Goal: Transaction & Acquisition: Book appointment/travel/reservation

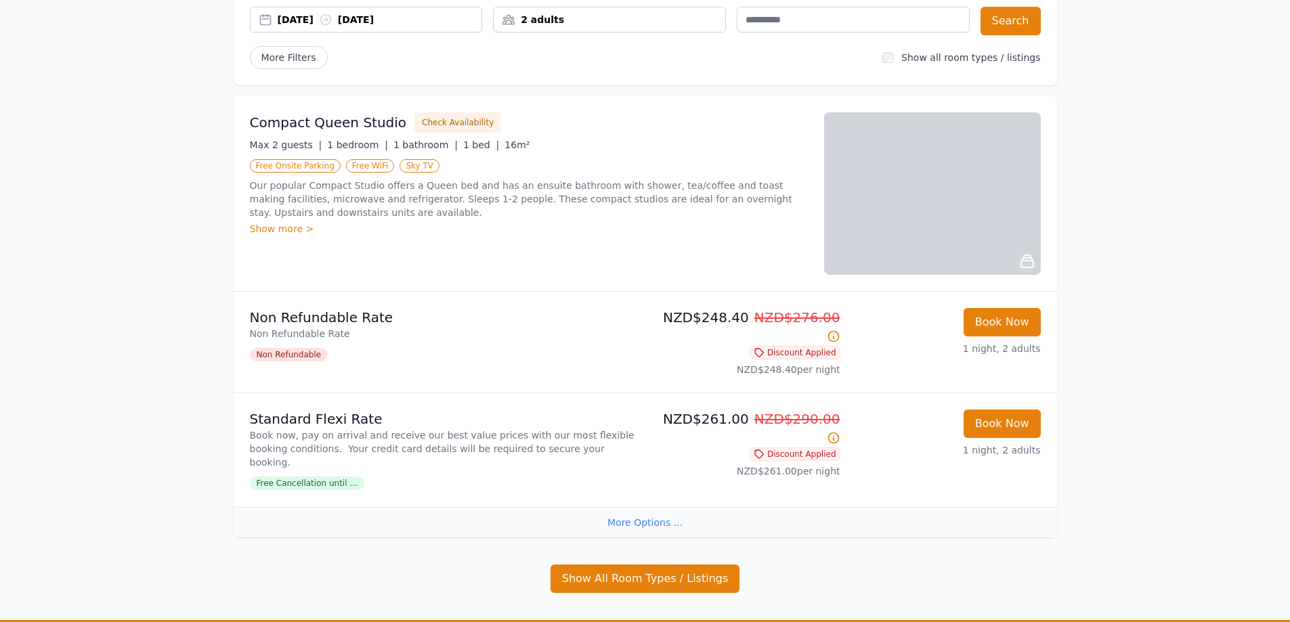
scroll to position [135, 0]
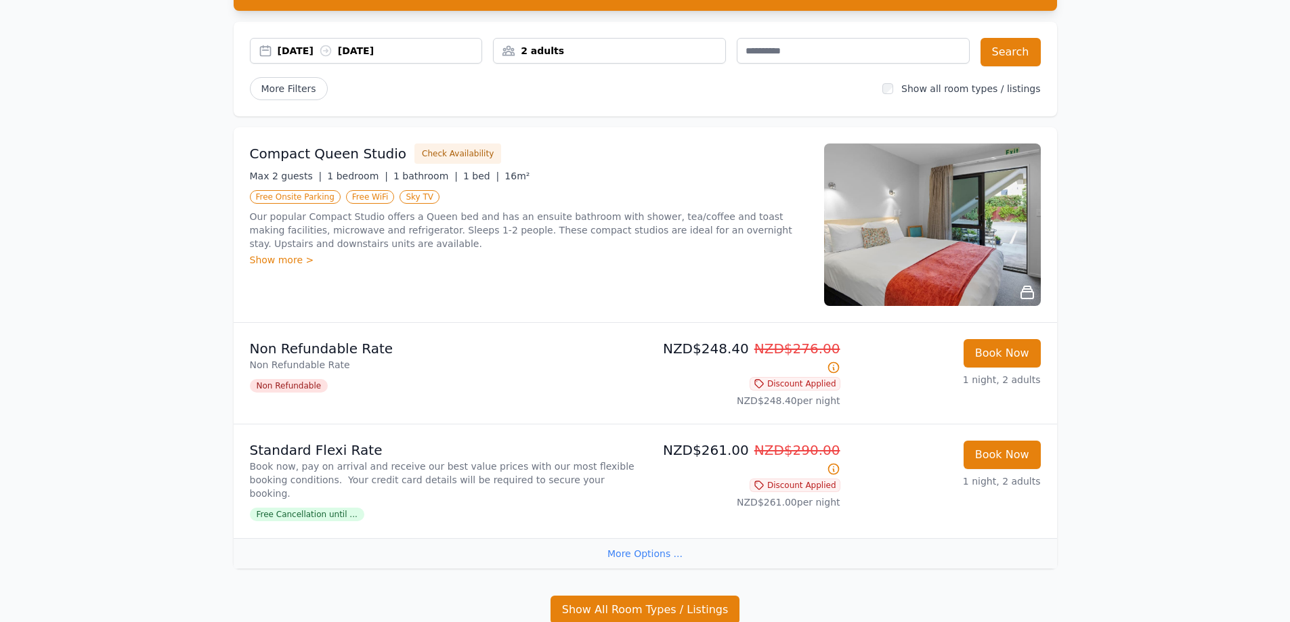
click at [665, 538] on div "More Options ..." at bounding box center [645, 553] width 823 height 30
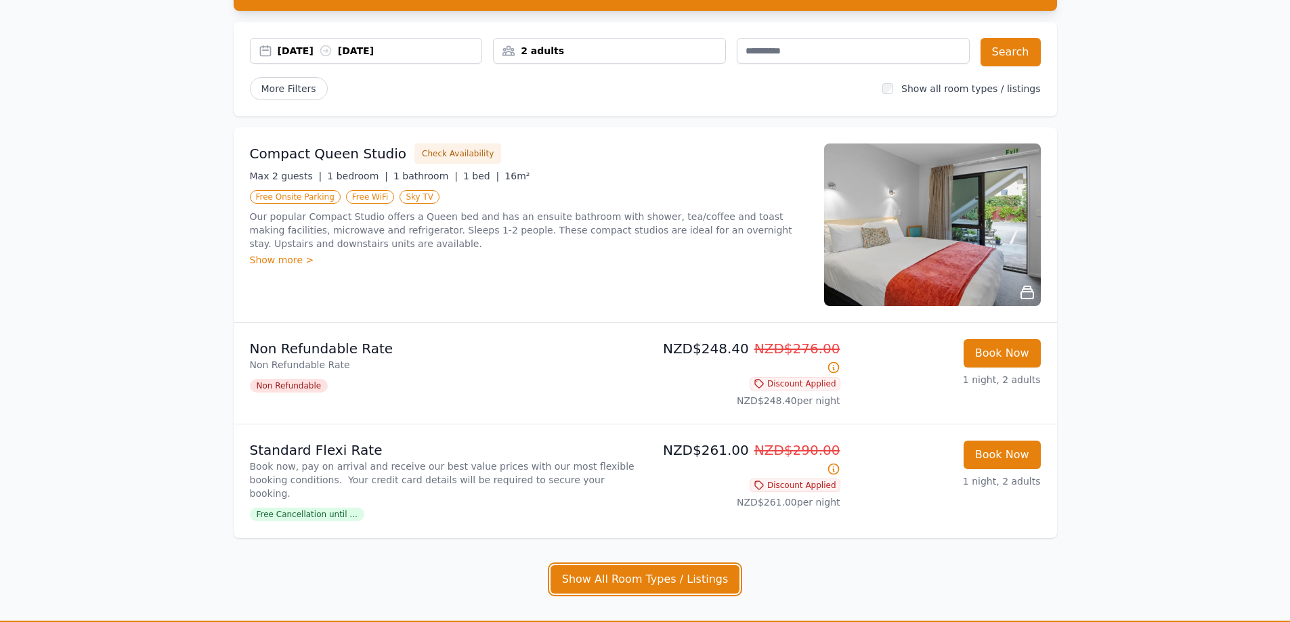
drag, startPoint x: 626, startPoint y: 553, endPoint x: 779, endPoint y: 511, distance: 159.4
click at [624, 565] on button "Show All Room Types / Listings" at bounding box center [646, 579] width 190 height 28
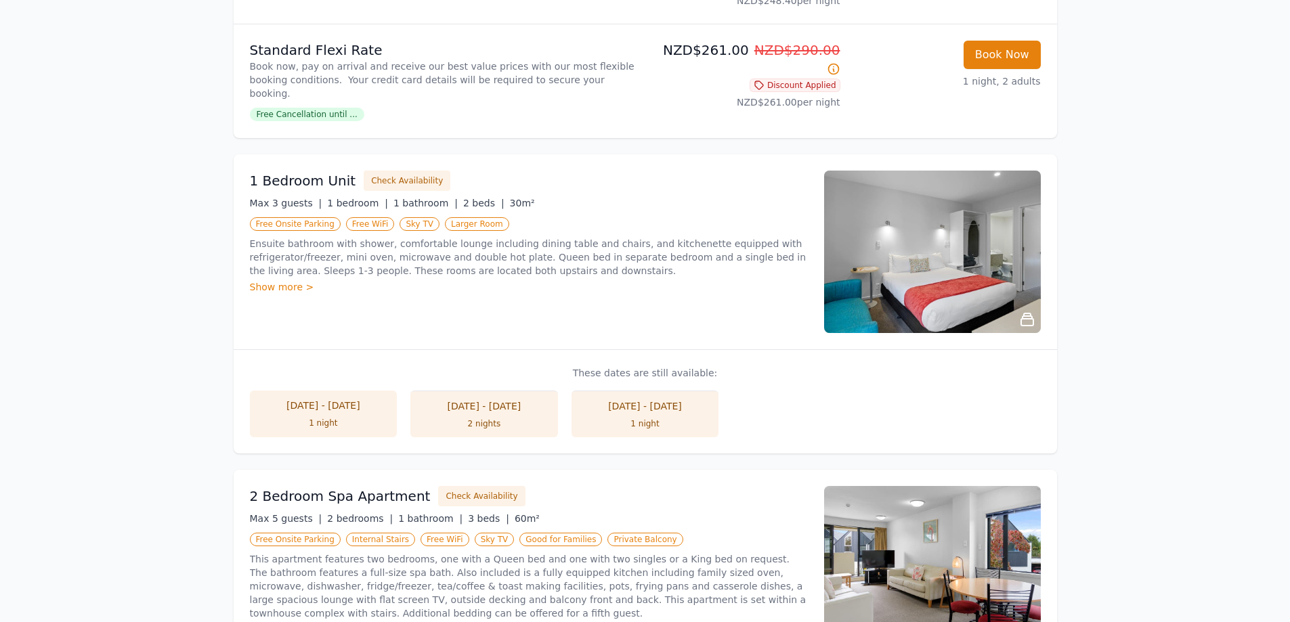
scroll to position [474, 0]
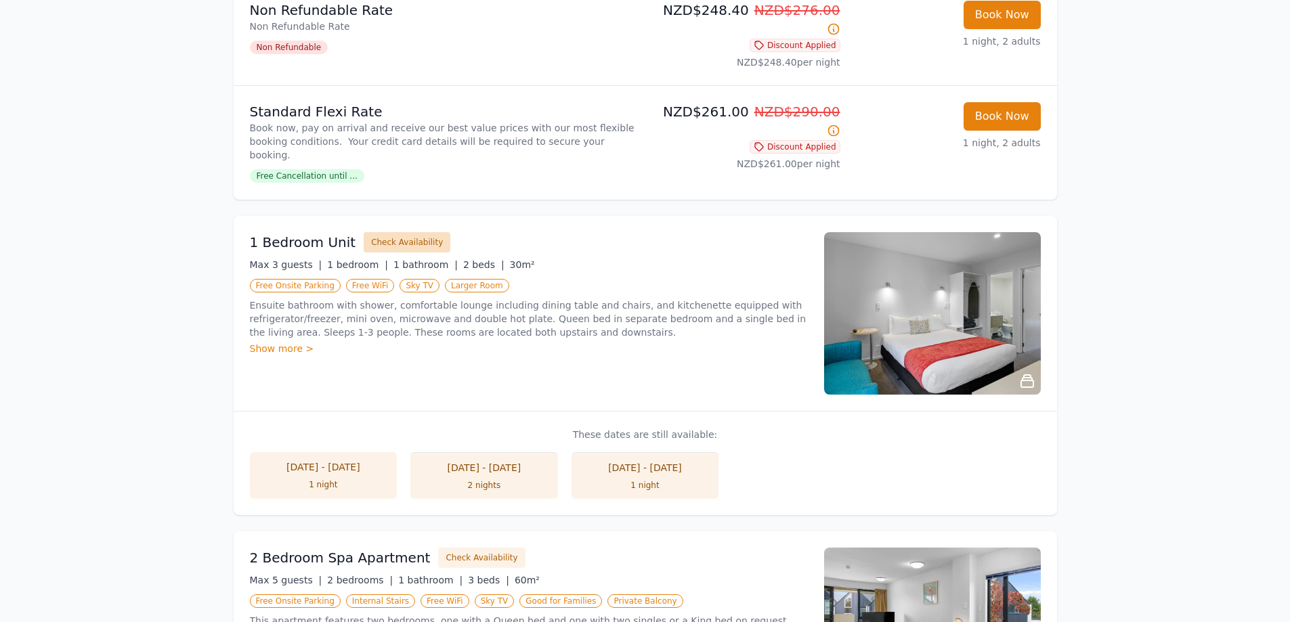
click at [370, 232] on button "Check Availability" at bounding box center [407, 242] width 87 height 20
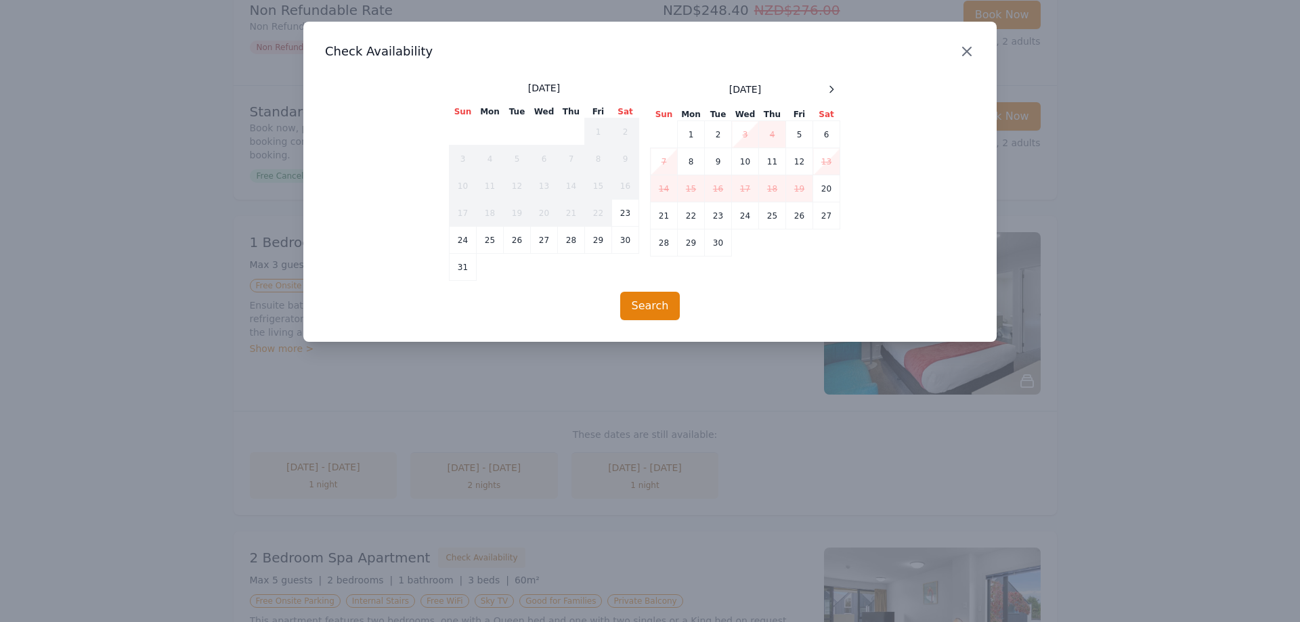
click at [970, 56] on icon "button" at bounding box center [967, 51] width 8 height 8
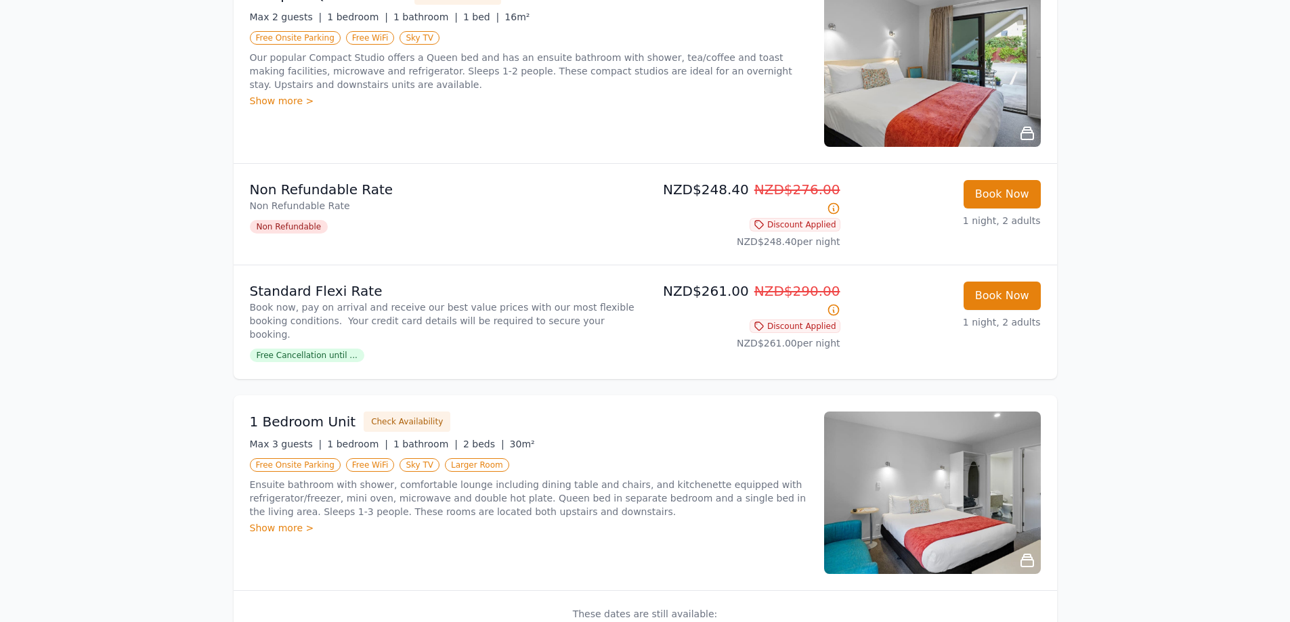
scroll to position [406, 0]
